Goal: Find specific page/section: Find specific page/section

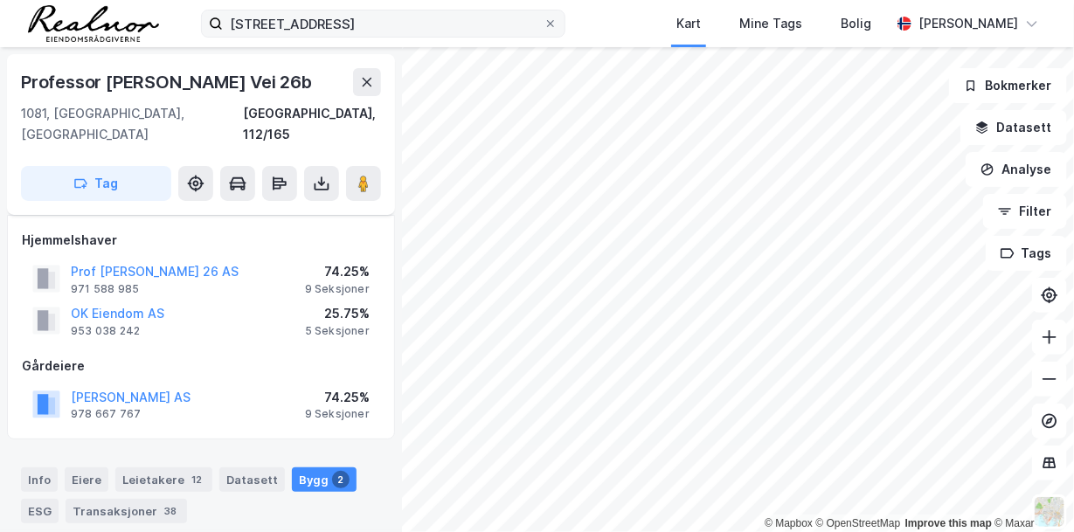
scroll to position [45, 0]
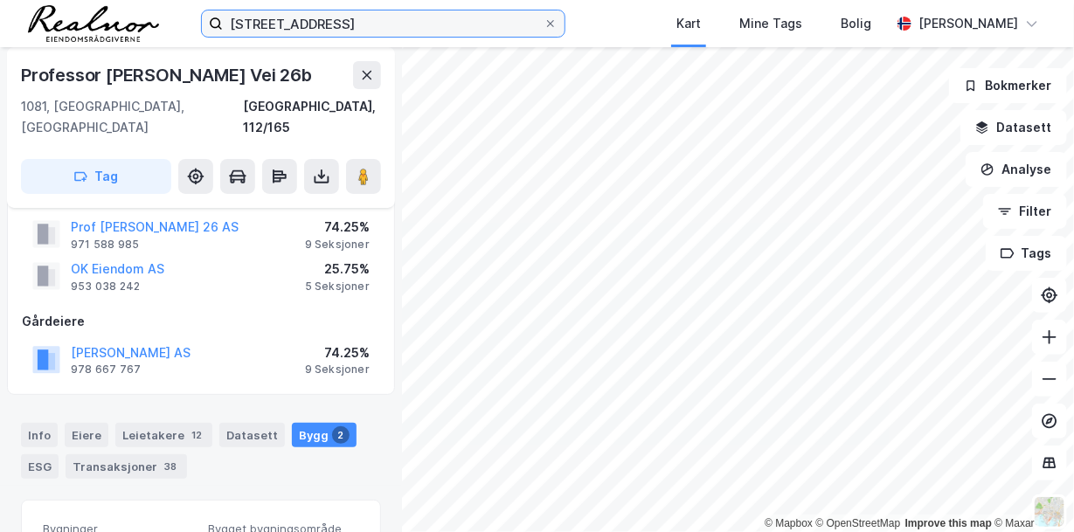
click at [370, 21] on input "[STREET_ADDRESS]" at bounding box center [383, 23] width 321 height 26
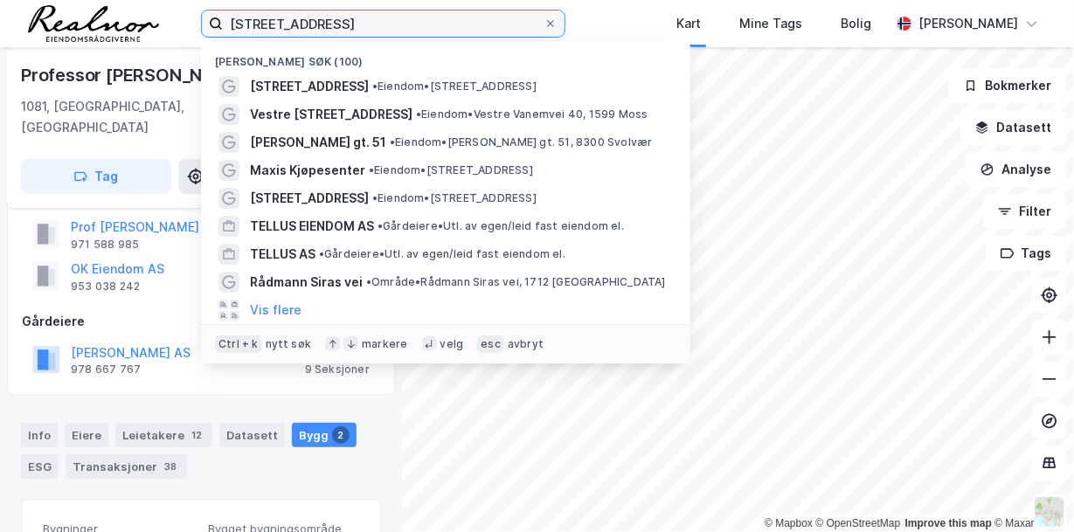
drag, startPoint x: 371, startPoint y: 24, endPoint x: 28, endPoint y: -27, distance: 347.0
click at [28, 0] on html "gamle leirdals vei 20 Nylige søk (100) [STREET_ADDRESS] • Eiendom • [STREET_ADD…" at bounding box center [537, 266] width 1074 height 532
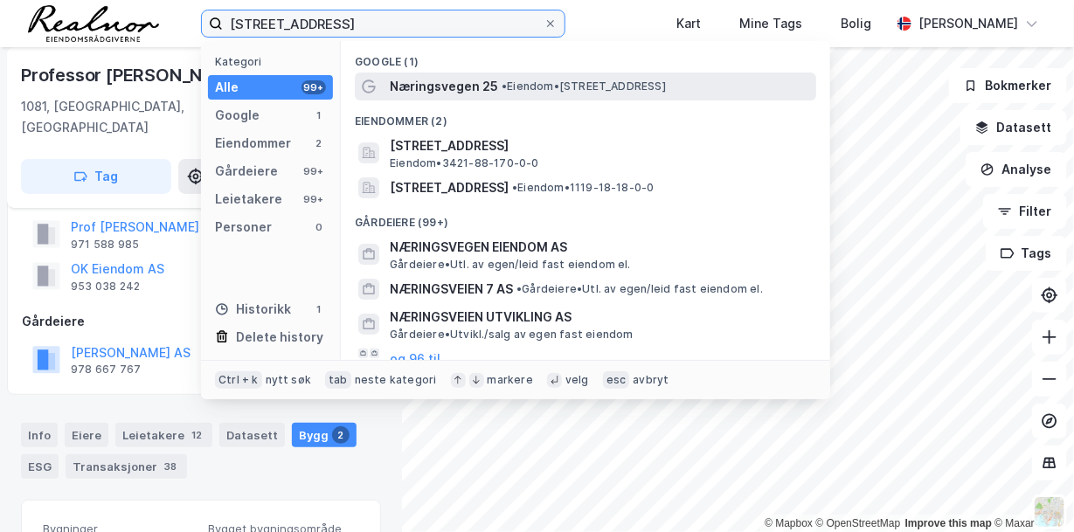
type input "[STREET_ADDRESS]"
click at [420, 91] on span "Næringsvegen 25" at bounding box center [444, 86] width 108 height 21
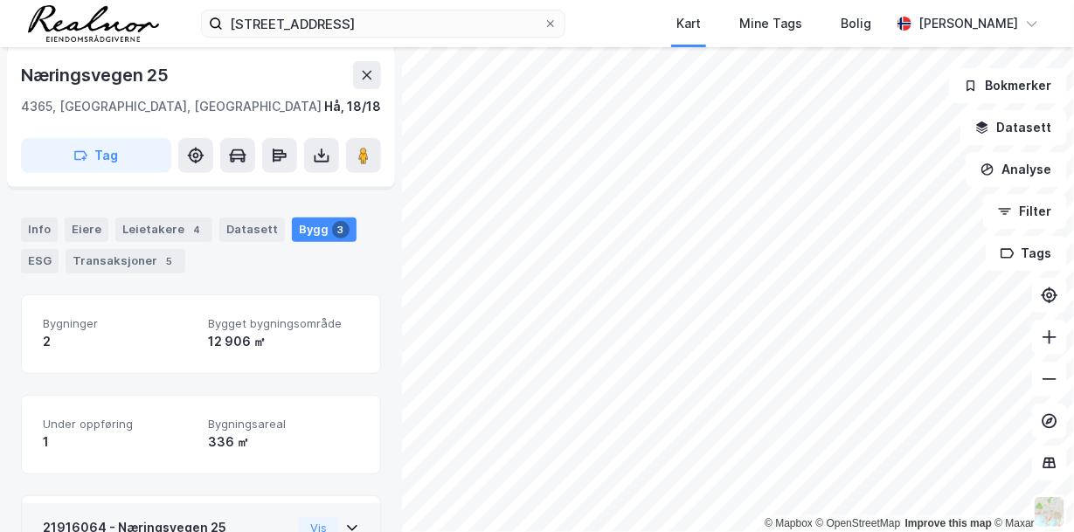
scroll to position [139, 0]
